Goal: Information Seeking & Learning: Learn about a topic

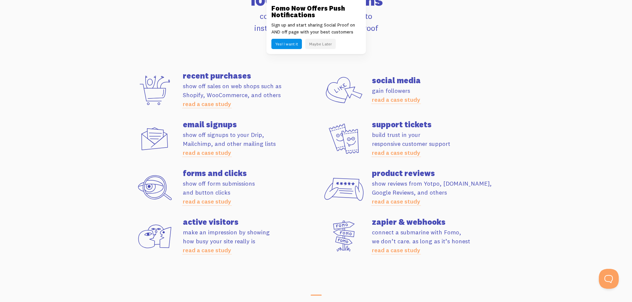
scroll to position [1856, 0]
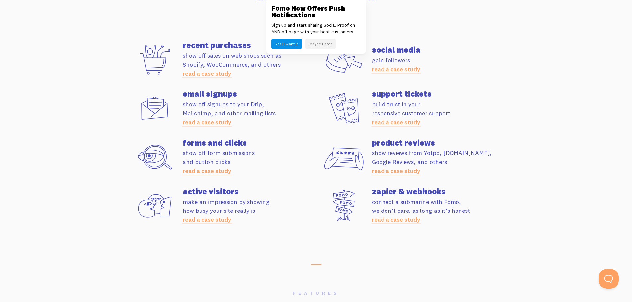
click at [391, 173] on link "read a case study" at bounding box center [396, 171] width 48 height 8
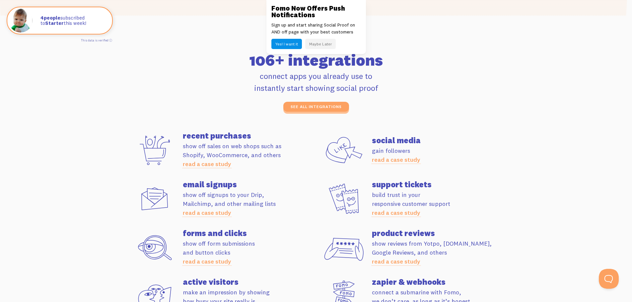
scroll to position [1724, 0]
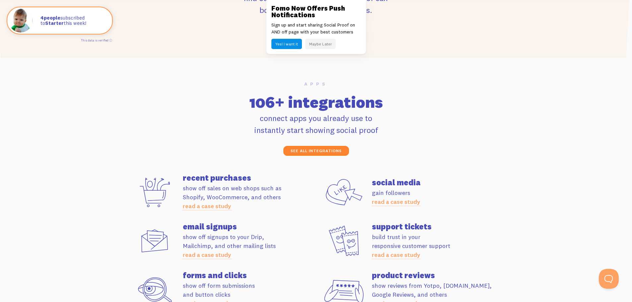
click at [308, 148] on link "see all integrations" at bounding box center [316, 151] width 66 height 10
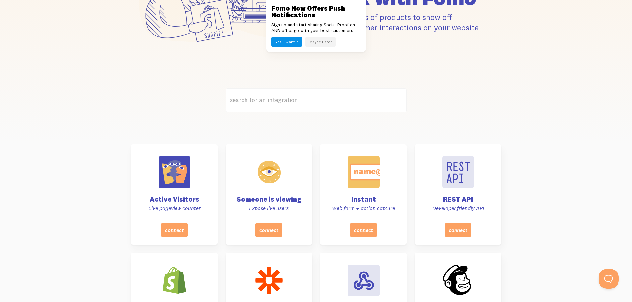
scroll to position [119, 0]
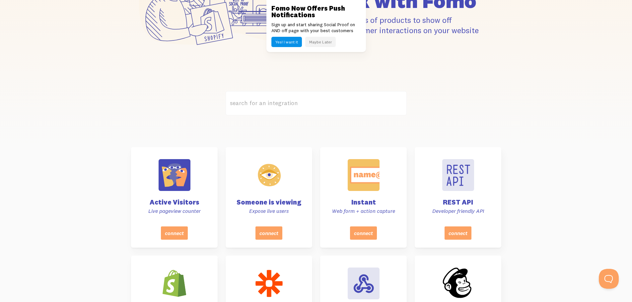
click at [351, 106] on label "search for an integration" at bounding box center [315, 103] width 181 height 24
click at [351, 106] on input "search for an integration" at bounding box center [315, 103] width 181 height 24
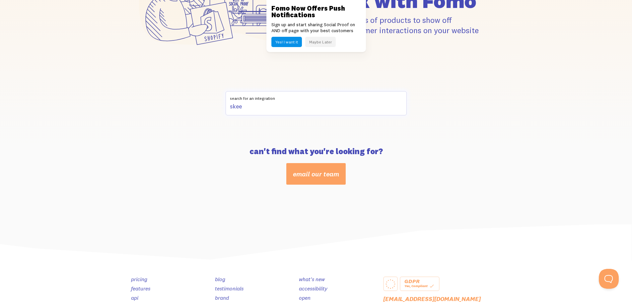
drag, startPoint x: 248, startPoint y: 104, endPoint x: 41, endPoint y: 92, distance: 206.9
click at [43, 92] on section "skee search for an integration" at bounding box center [316, 119] width 632 height 56
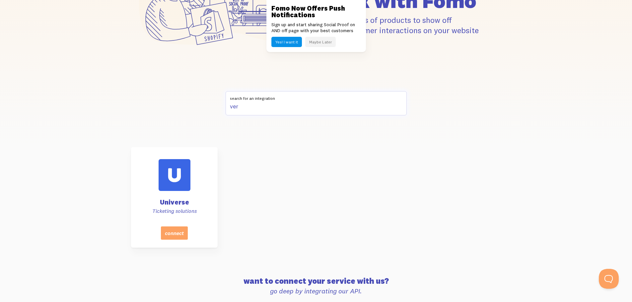
type input "veri"
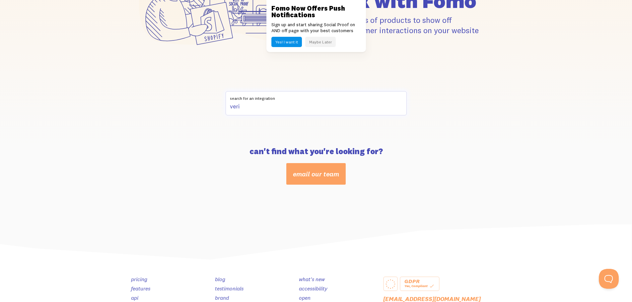
drag, startPoint x: 249, startPoint y: 105, endPoint x: 191, endPoint y: 110, distance: 57.9
click at [191, 110] on div "veri search for an integration" at bounding box center [316, 107] width 378 height 32
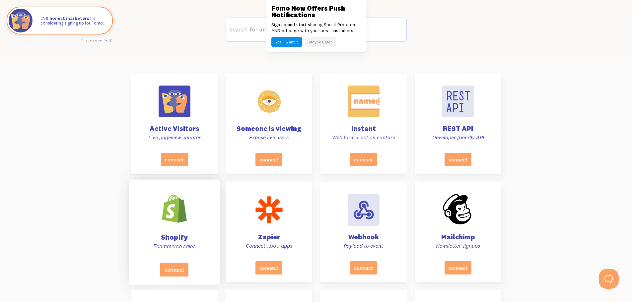
scroll to position [219, 0]
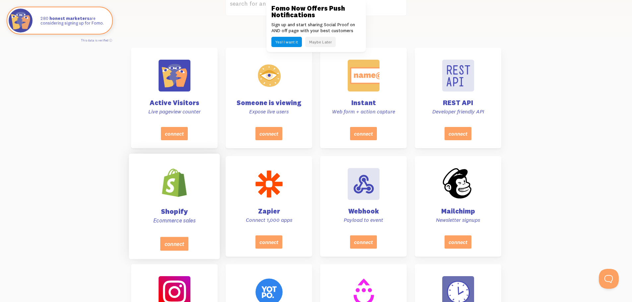
click at [190, 181] on div at bounding box center [173, 182] width 33 height 33
